Goal: Task Accomplishment & Management: Manage account settings

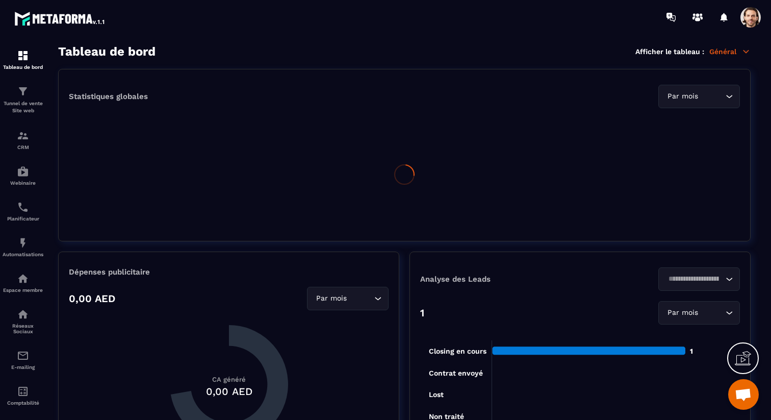
click at [758, 21] on span at bounding box center [751, 17] width 20 height 20
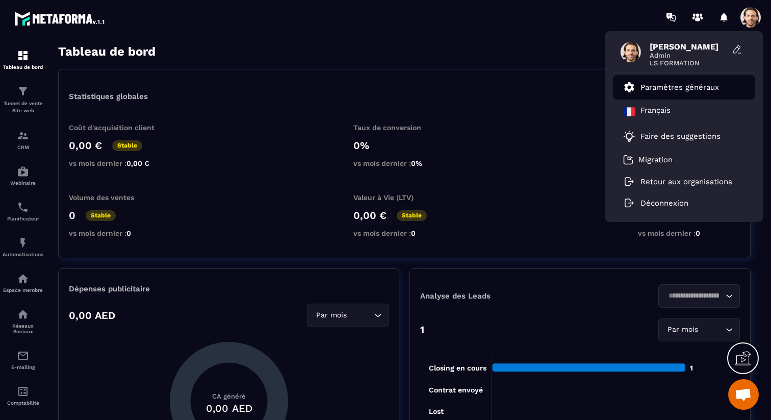
click at [683, 85] on p "Paramètres généraux" at bounding box center [680, 87] width 79 height 9
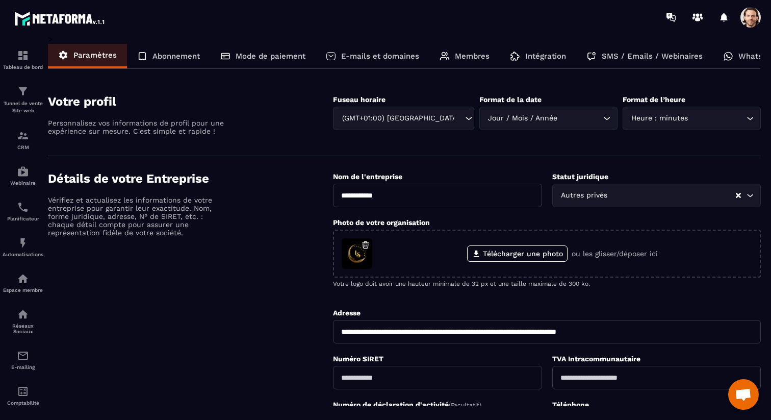
click at [477, 54] on p "Membres" at bounding box center [472, 56] width 35 height 9
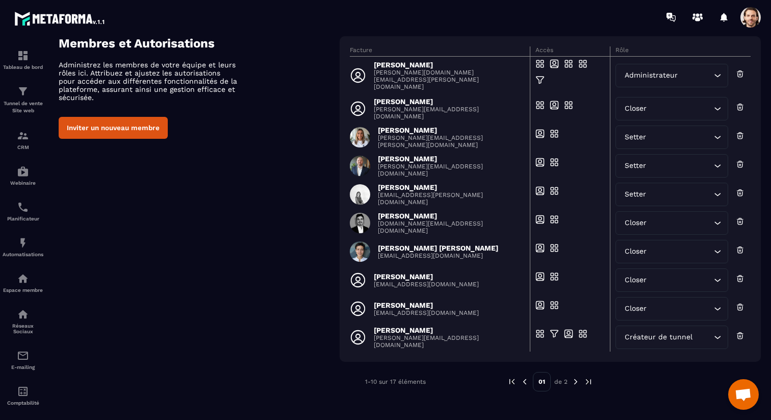
scroll to position [59, 0]
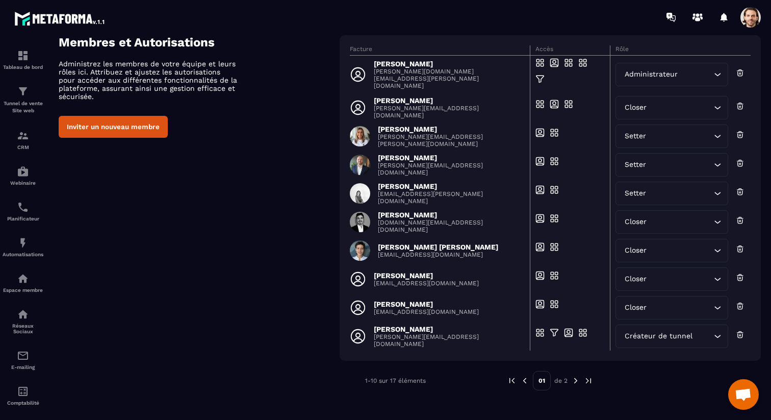
click at [575, 379] on img at bounding box center [575, 380] width 9 height 9
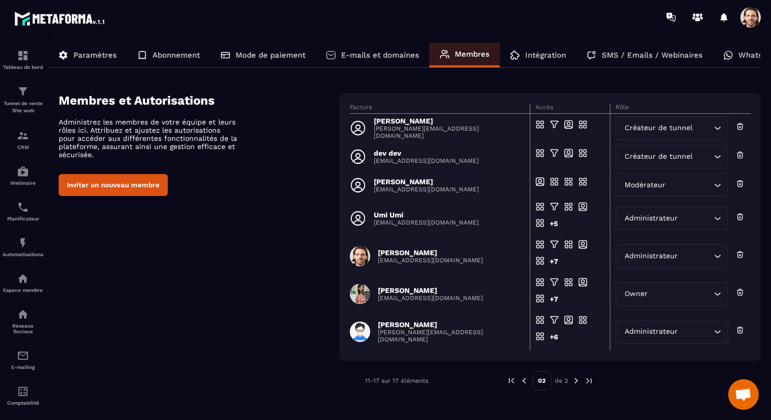
scroll to position [1, 0]
click at [398, 155] on p "dev dev" at bounding box center [426, 153] width 105 height 8
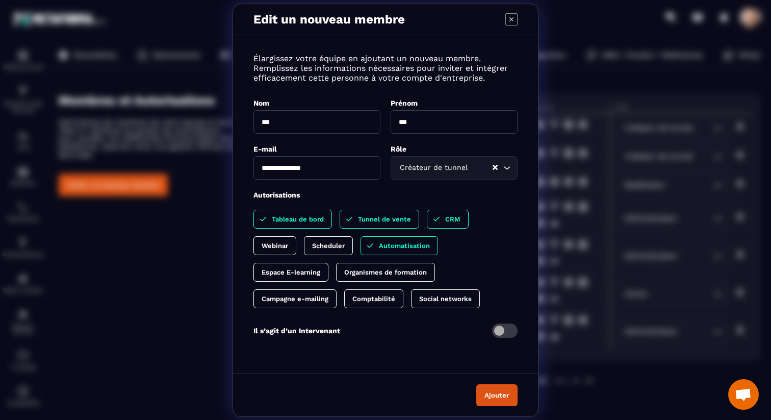
click at [360, 168] on input "**********" at bounding box center [317, 167] width 127 height 23
click at [507, 22] on icon "Modal window" at bounding box center [512, 19] width 12 height 12
